Goal: Task Accomplishment & Management: Manage account settings

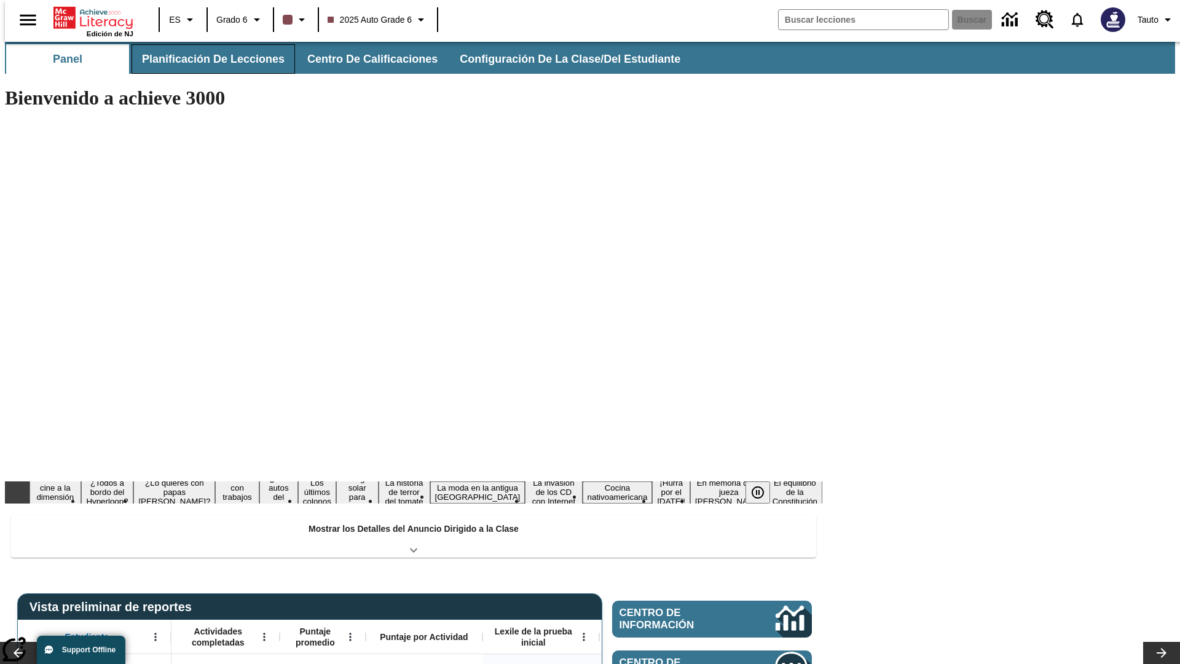
click at [206, 59] on button "Planificación de lecciones" at bounding box center [214, 59] width 164 height 30
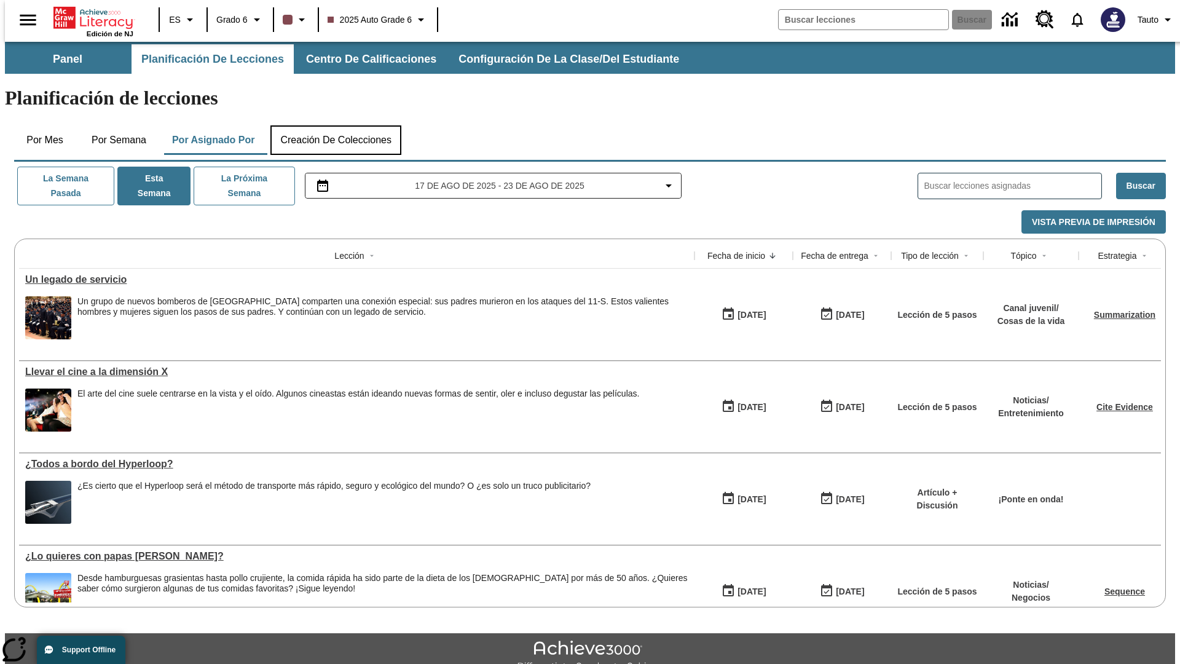
click at [336, 125] on button "Creación de colecciones" at bounding box center [335, 140] width 131 height 30
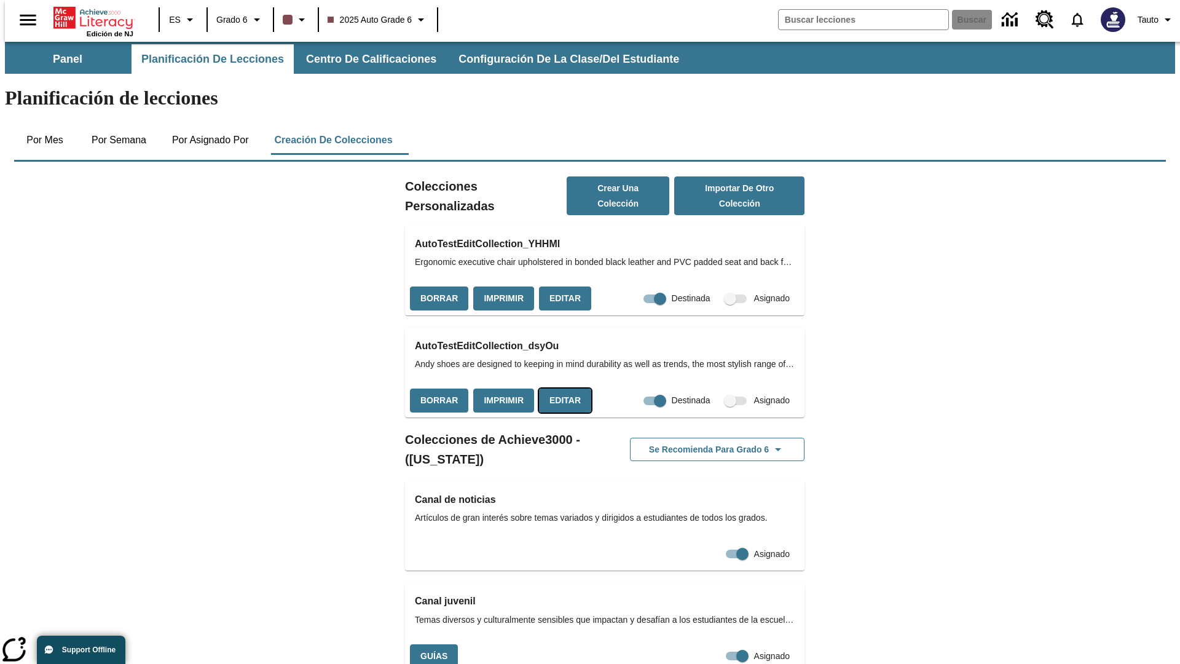
click at [561, 389] on button "Editar" at bounding box center [565, 401] width 52 height 24
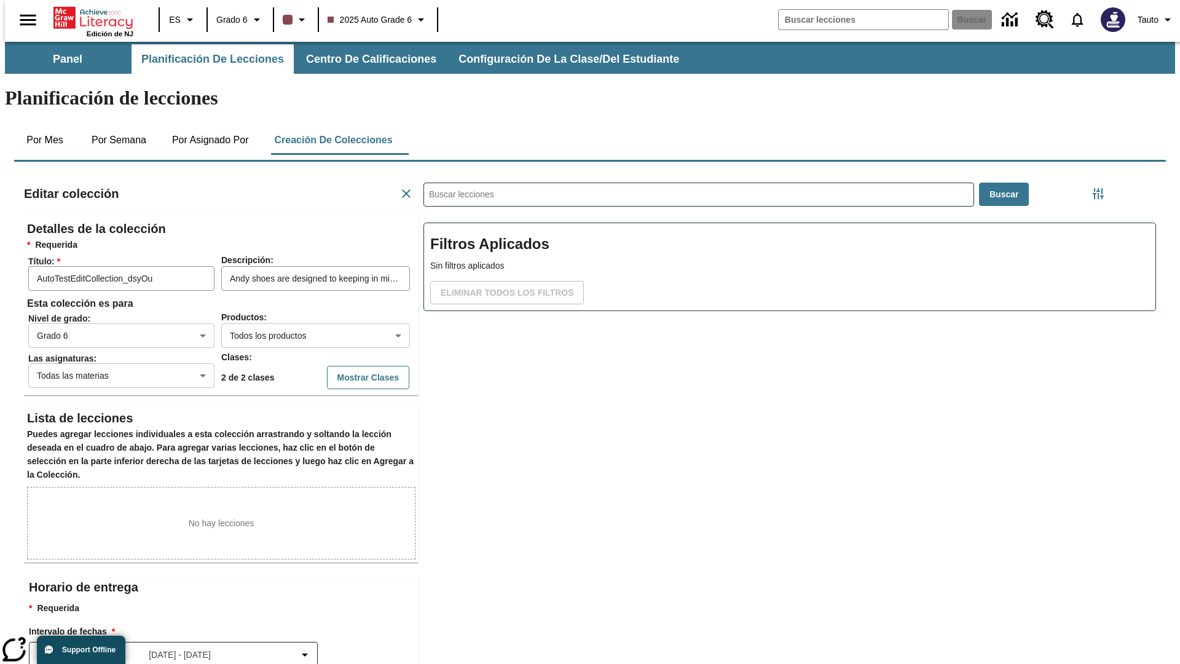
scroll to position [1, 1]
click at [343, 366] on button "Mostrar Clases" at bounding box center [368, 378] width 82 height 24
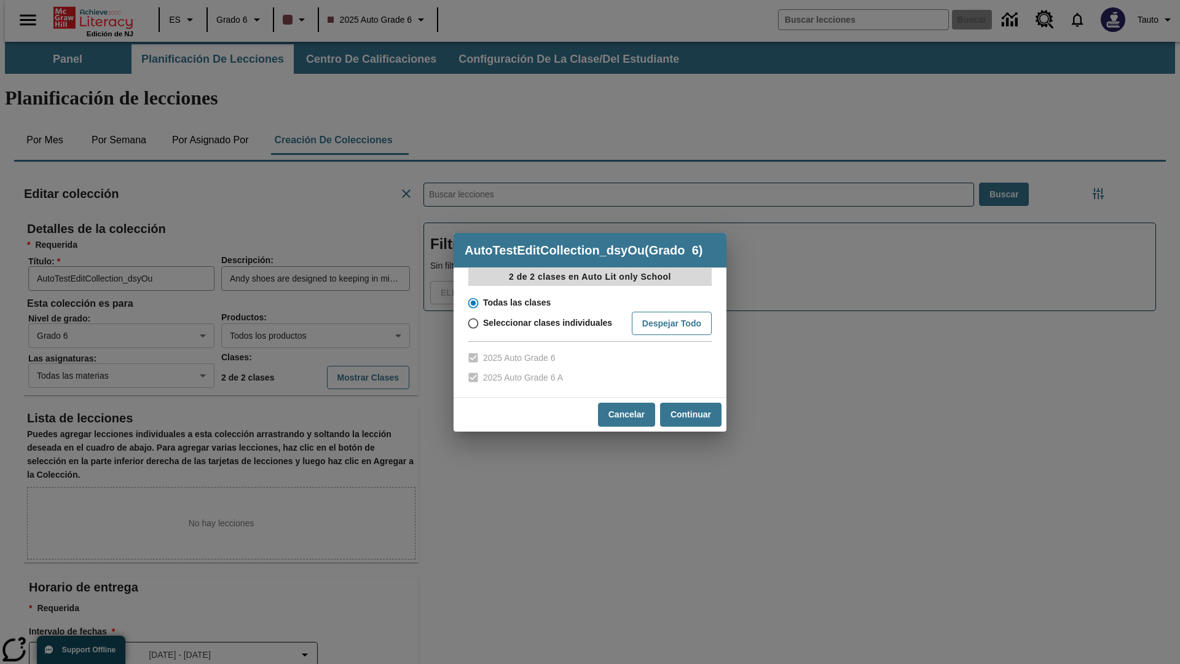
click at [472, 323] on input "Seleccionar clases individuales" at bounding box center [473, 323] width 22 height 17
radio input "true"
checkbox input "false"
click at [472, 358] on input "2025 Auto Grade 6" at bounding box center [473, 358] width 22 height 20
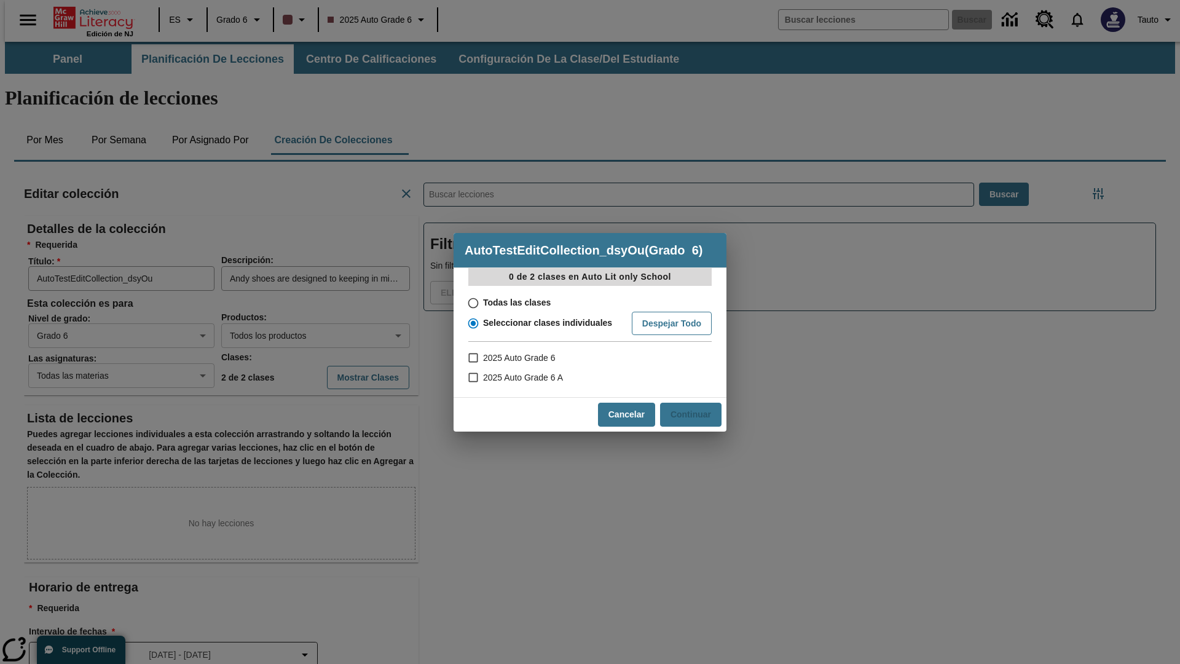
checkbox input "true"
click at [690, 414] on button "Continuar" at bounding box center [690, 415] width 61 height 24
radio input "false"
radio input "true"
checkbox input "false"
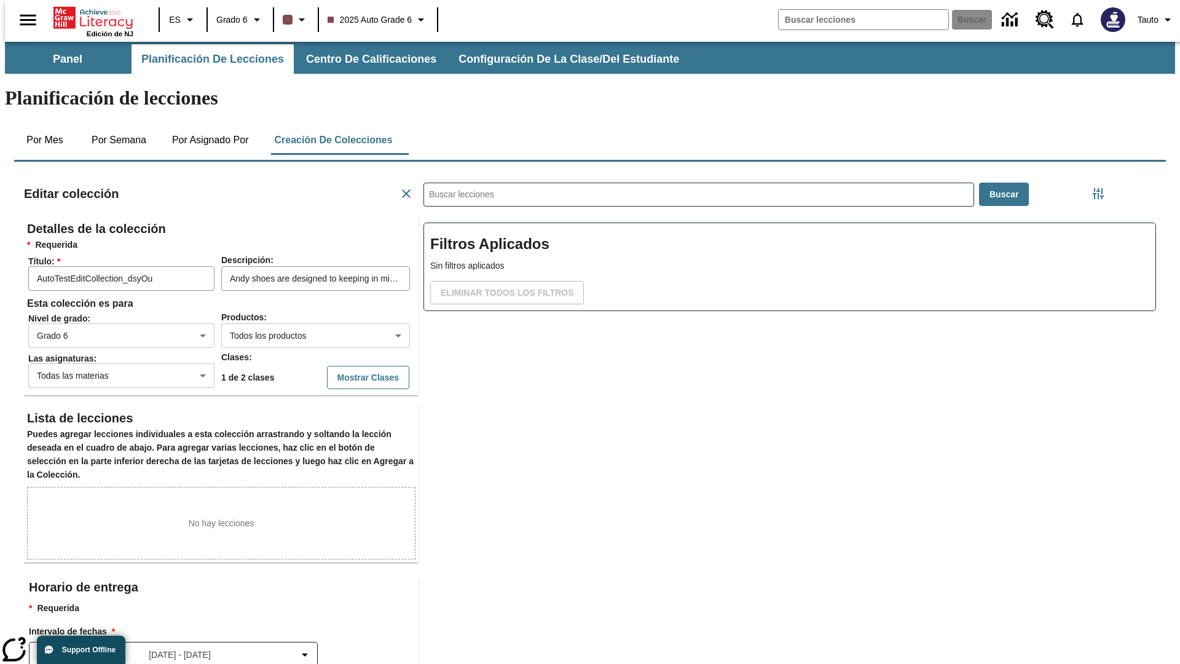
click at [111, 333] on body "Saltar al contenido principal Edición de NJ ES Grado 6 2025 Auto Grade 6 Buscar…" at bounding box center [590, 427] width 1170 height 771
